Goal: Information Seeking & Learning: Learn about a topic

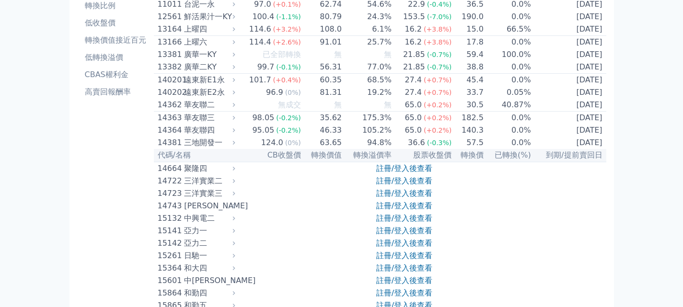
scroll to position [96, 0]
click at [121, 81] on link "CBAS權利金" at bounding box center [115, 74] width 69 height 15
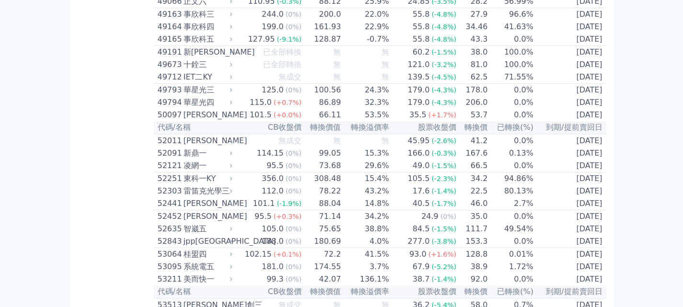
scroll to position [2973, 0]
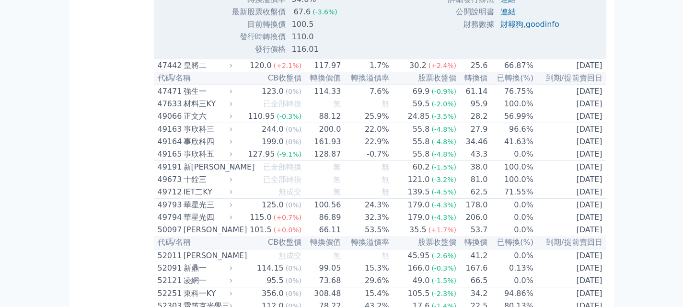
scroll to position [3117, 0]
